Goal: Book appointment/travel/reservation

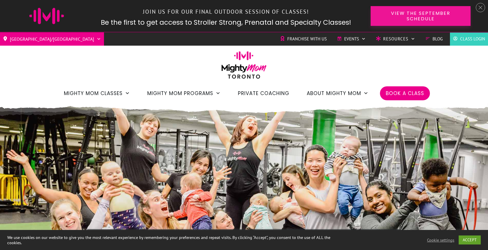
click at [400, 21] on span "View the September Schedule" at bounding box center [421, 15] width 80 height 11
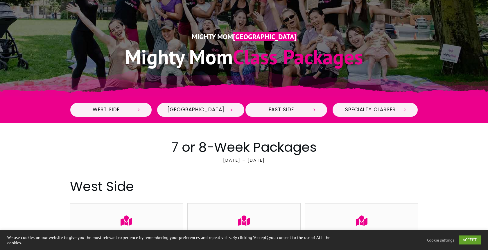
scroll to position [123, 0]
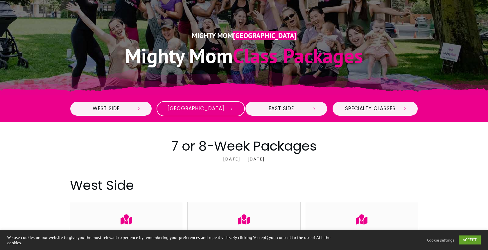
click at [212, 109] on span "Midtown" at bounding box center [195, 108] width 57 height 6
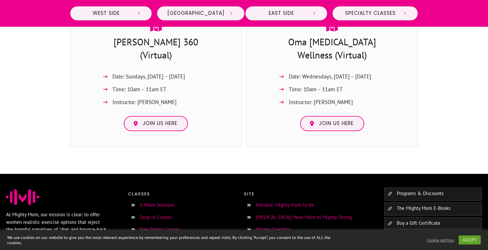
scroll to position [1617, 0]
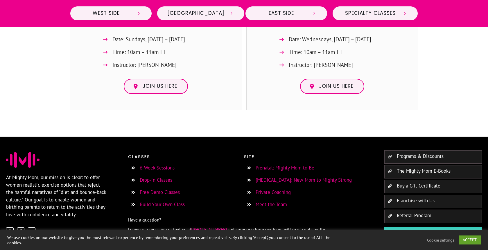
click at [422, 182] on link "Buy a Gift Certificate" at bounding box center [419, 185] width 44 height 6
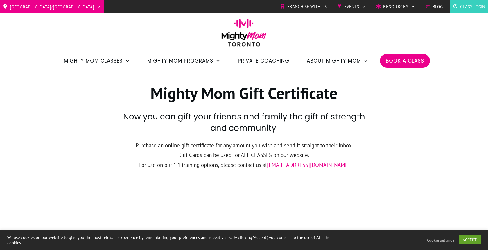
scroll to position [8, 0]
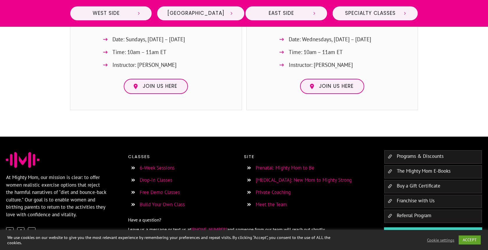
scroll to position [1617, 0]
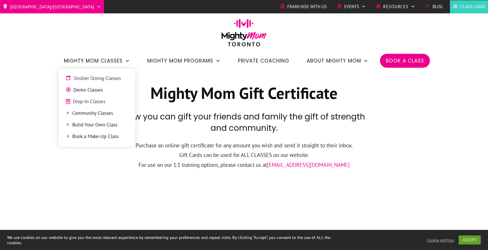
click at [109, 103] on span "Drop-In Classes" at bounding box center [100, 102] width 55 height 8
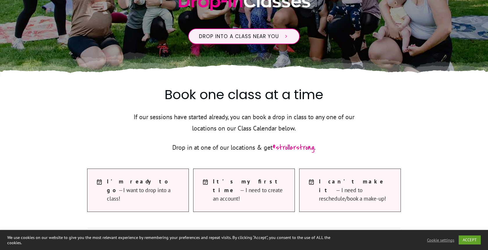
click at [333, 123] on p "If our sessions have started already, you can book a drop in class to any one o…" at bounding box center [244, 126] width 239 height 30
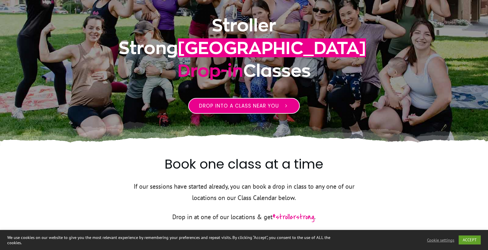
click at [266, 100] on link "Drop into a class near you" at bounding box center [243, 106] width 111 height 16
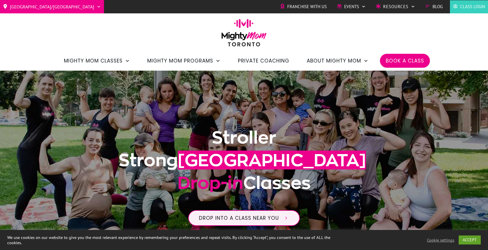
click at [329, 46] on div "Toronto/GTA Barrie Etobicoke North York West Franchise with Us Events Charity S…" at bounding box center [244, 35] width 488 height 71
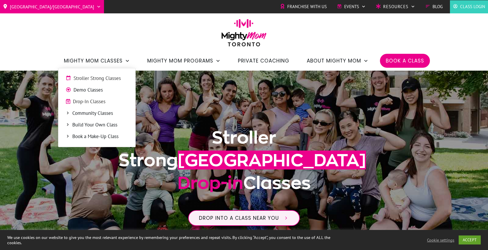
click at [71, 114] on link "Community Classes" at bounding box center [96, 113] width 71 height 9
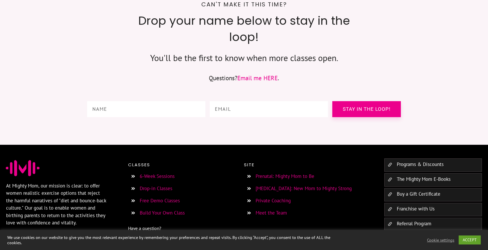
scroll to position [792, 0]
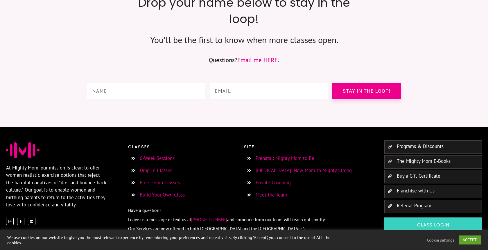
click at [165, 155] on link "6-Week Sessions" at bounding box center [157, 158] width 35 height 6
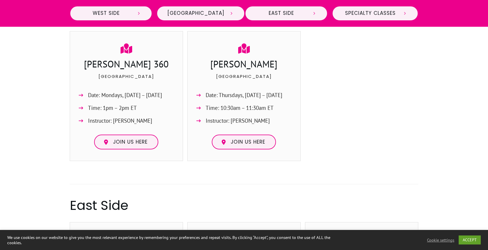
scroll to position [451, 0]
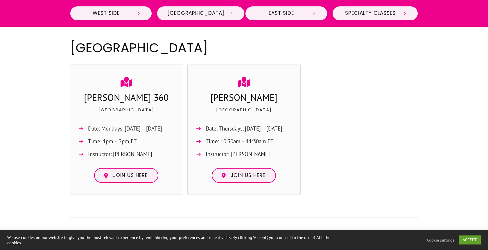
click at [157, 113] on p "[GEOGRAPHIC_DATA]" at bounding box center [126, 113] width 101 height 15
click at [148, 174] on link "Join us here" at bounding box center [126, 175] width 64 height 15
click at [251, 170] on link "Join us here" at bounding box center [244, 175] width 64 height 15
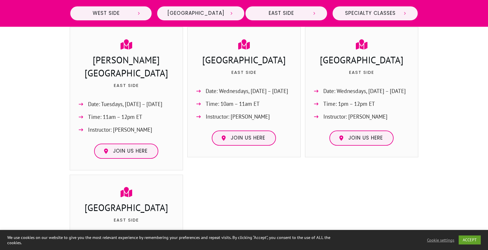
click at [290, 174] on div at bounding box center [243, 241] width 113 height 134
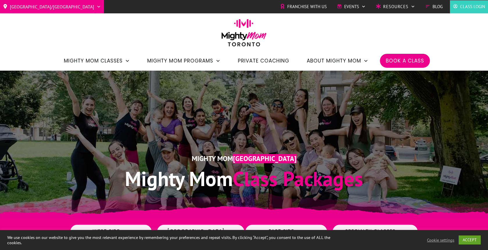
scroll to position [158, 0]
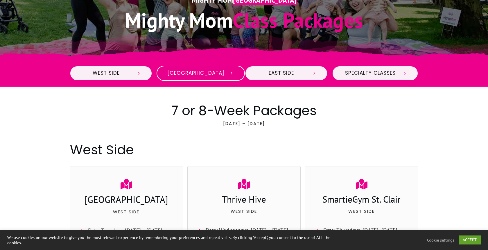
click at [209, 80] on link "Midtown" at bounding box center [200, 73] width 88 height 15
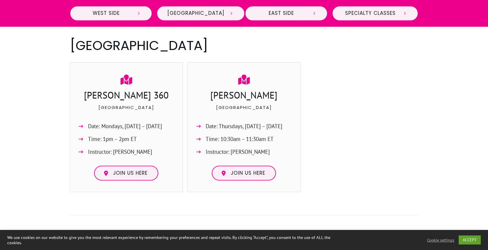
scroll to position [457, 0]
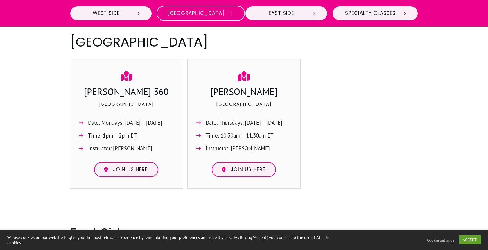
click at [199, 17] on link "Midtown" at bounding box center [200, 13] width 88 height 15
click at [241, 90] on h3 "June Rowlands" at bounding box center [243, 92] width 101 height 15
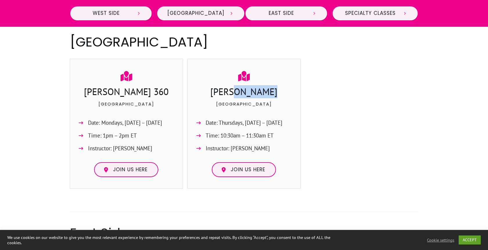
click at [241, 90] on h3 "June Rowlands" at bounding box center [243, 92] width 101 height 15
copy h3 "June Rowlands"
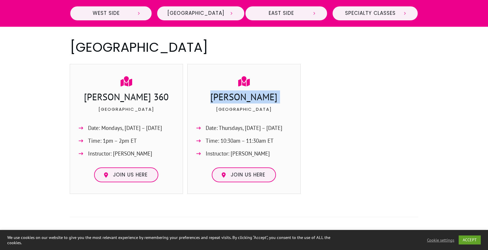
scroll to position [452, 0]
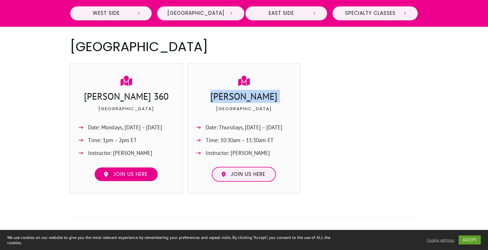
click at [144, 175] on span "Join us here" at bounding box center [130, 174] width 35 height 6
click at [316, 118] on div at bounding box center [361, 130] width 113 height 134
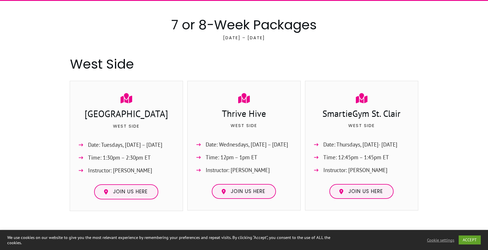
scroll to position [111, 0]
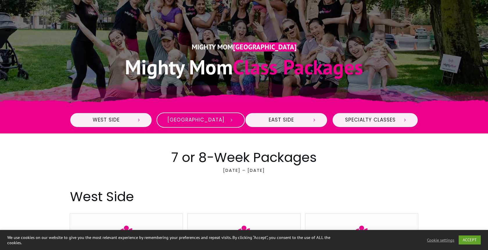
click at [207, 117] on span "Midtown" at bounding box center [195, 120] width 57 height 6
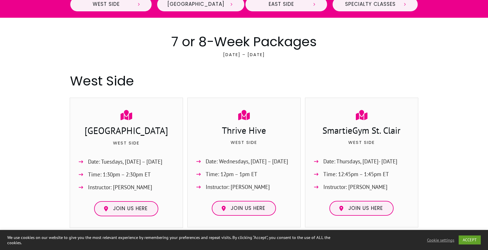
scroll to position [0, 0]
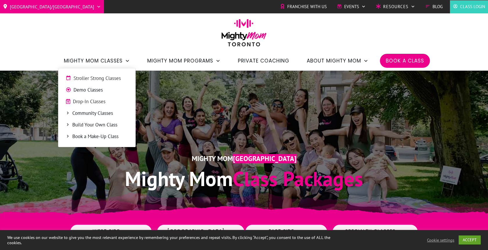
click at [108, 102] on span "Drop-In Classes" at bounding box center [100, 102] width 55 height 8
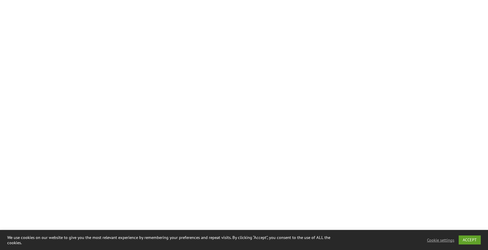
scroll to position [467, 0]
click at [81, 92] on div at bounding box center [244, 114] width 488 height 646
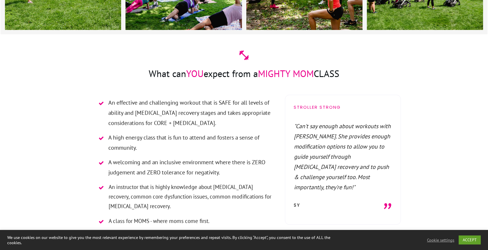
scroll to position [1407, 0]
